Goal: Communication & Community: Share content

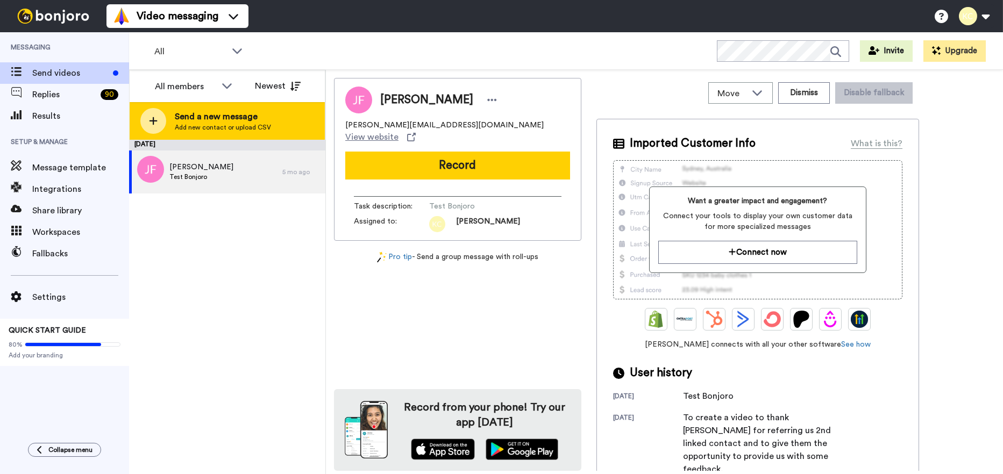
click at [190, 120] on span "Send a new message" at bounding box center [223, 116] width 96 height 13
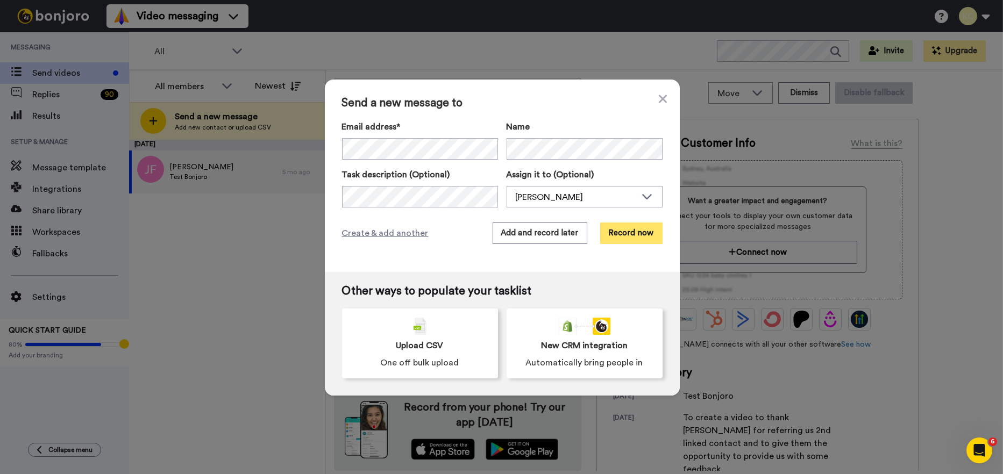
click at [621, 230] on button "Record now" at bounding box center [631, 234] width 62 height 22
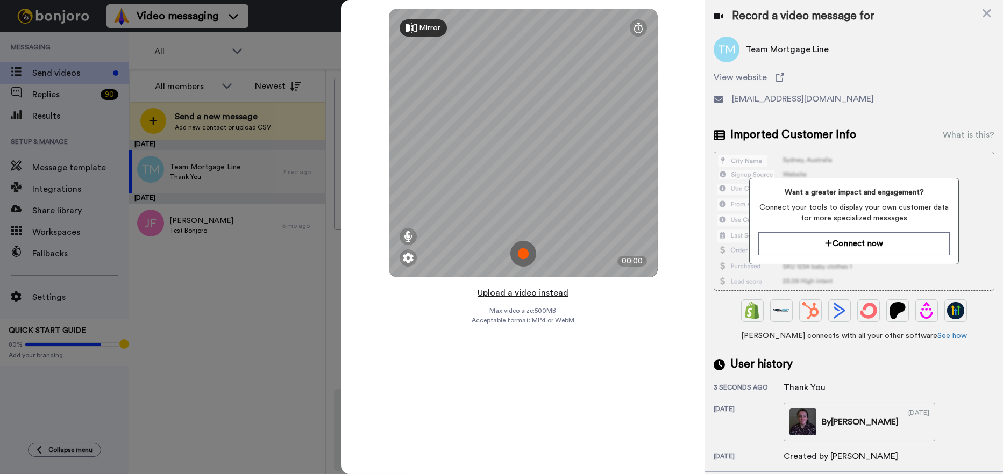
click at [514, 294] on button "Upload a video instead" at bounding box center [522, 293] width 97 height 14
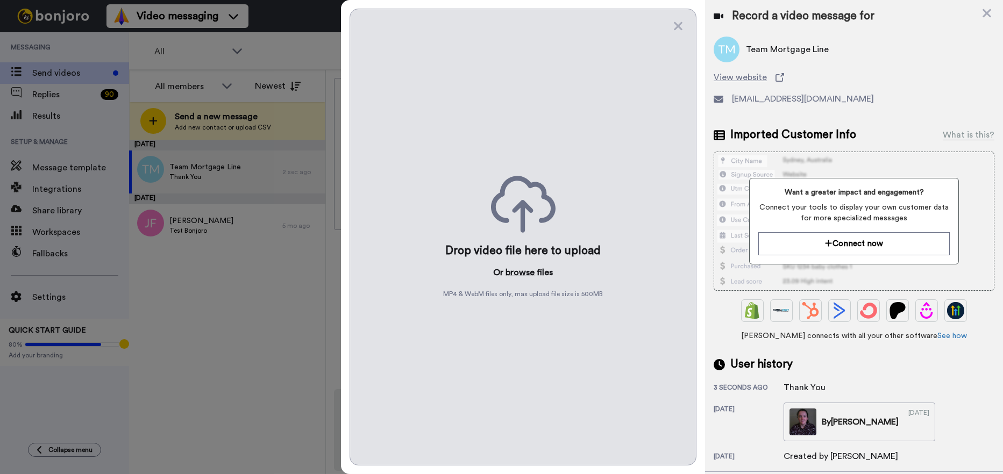
click at [518, 271] on button "browse" at bounding box center [519, 272] width 29 height 13
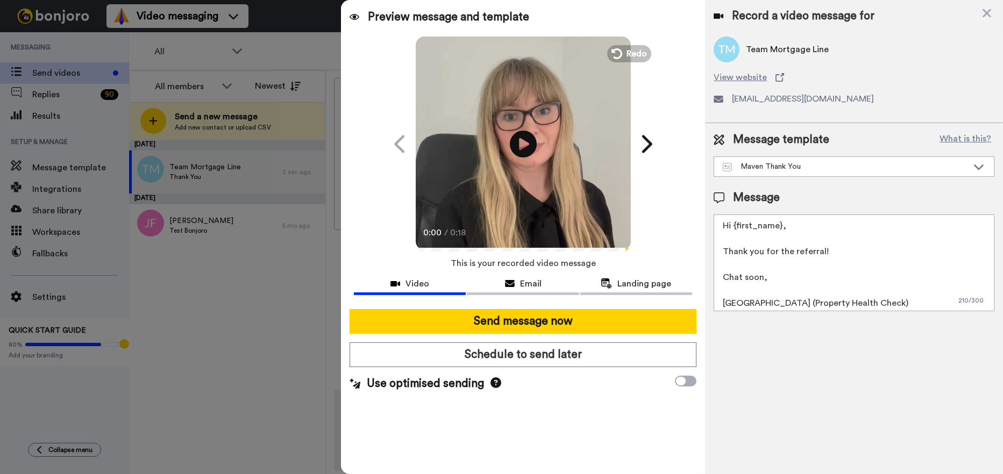
click at [779, 226] on textarea "Hi {first_name}, Thank you for the referral! Chat soon, [GEOGRAPHIC_DATA] (Prop…" at bounding box center [853, 262] width 281 height 97
click at [844, 255] on textarea "Hi Team, Thank you for the referral! Chat soon, [GEOGRAPHIC_DATA] (Property Hea…" at bounding box center [853, 262] width 281 height 97
click at [851, 262] on textarea "Hi Team, Thank you for referring Chat soon, [GEOGRAPHIC_DATA] (Property Health …" at bounding box center [853, 262] width 281 height 97
click at [833, 244] on textarea "Hi Team, Thank you for referring Chat soon, [GEOGRAPHIC_DATA] (Property Health …" at bounding box center [853, 262] width 281 height 97
click at [824, 246] on textarea "Hi Team, Thank you for referring Chat soon, [GEOGRAPHIC_DATA] (Property Health …" at bounding box center [853, 262] width 281 height 97
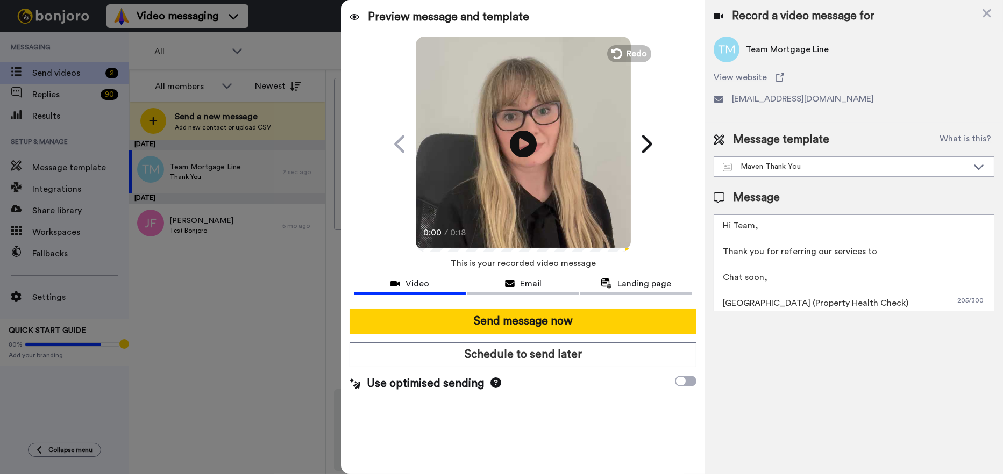
paste textarea "[PERSON_NAME]"
click at [769, 280] on textarea "Hi Team, Thank you for referring our services to [PERSON_NAME]! Chat soon, [GEO…" at bounding box center [853, 262] width 281 height 97
click at [745, 302] on textarea "Hi Team, Thank you for referring our services to [PERSON_NAME]! Many thanks, [G…" at bounding box center [853, 262] width 281 height 97
type textarea "Hi Team, Thank you for referring our services to [PERSON_NAME]! Many thanks, [P…"
click at [506, 284] on icon at bounding box center [510, 284] width 10 height 9
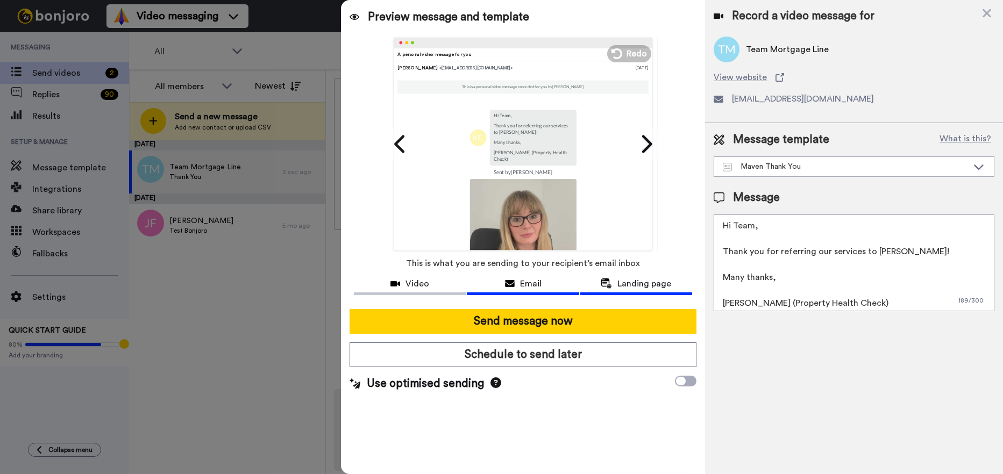
click at [593, 280] on div "Landing page" at bounding box center [636, 283] width 112 height 13
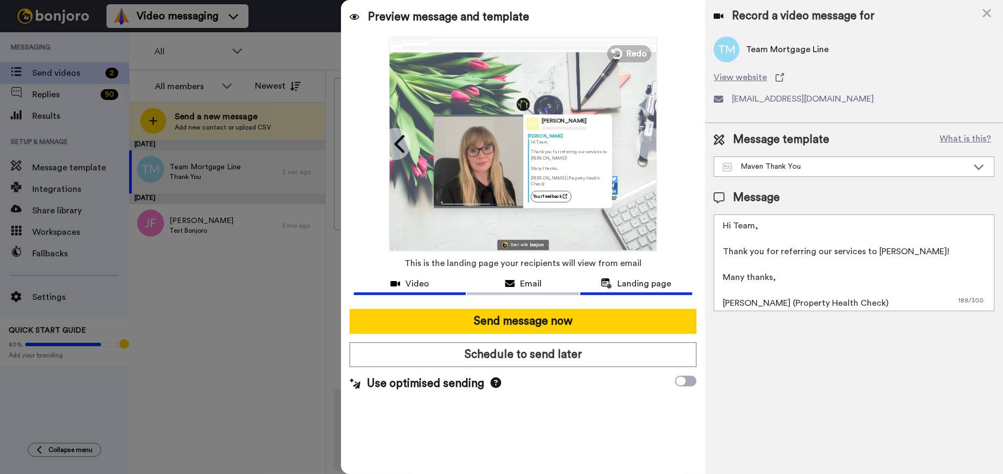
click at [411, 276] on button "Video" at bounding box center [410, 285] width 112 height 20
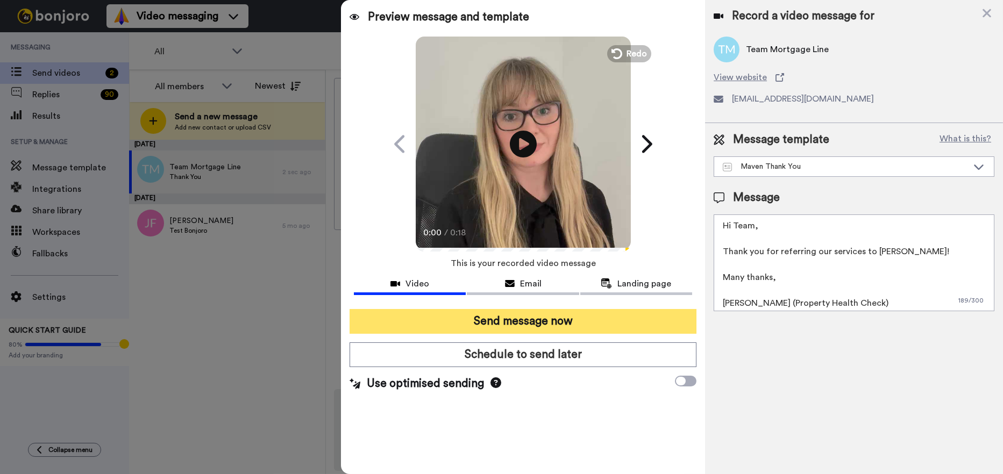
click at [519, 318] on button "Send message now" at bounding box center [522, 321] width 347 height 25
